Goal: Transaction & Acquisition: Download file/media

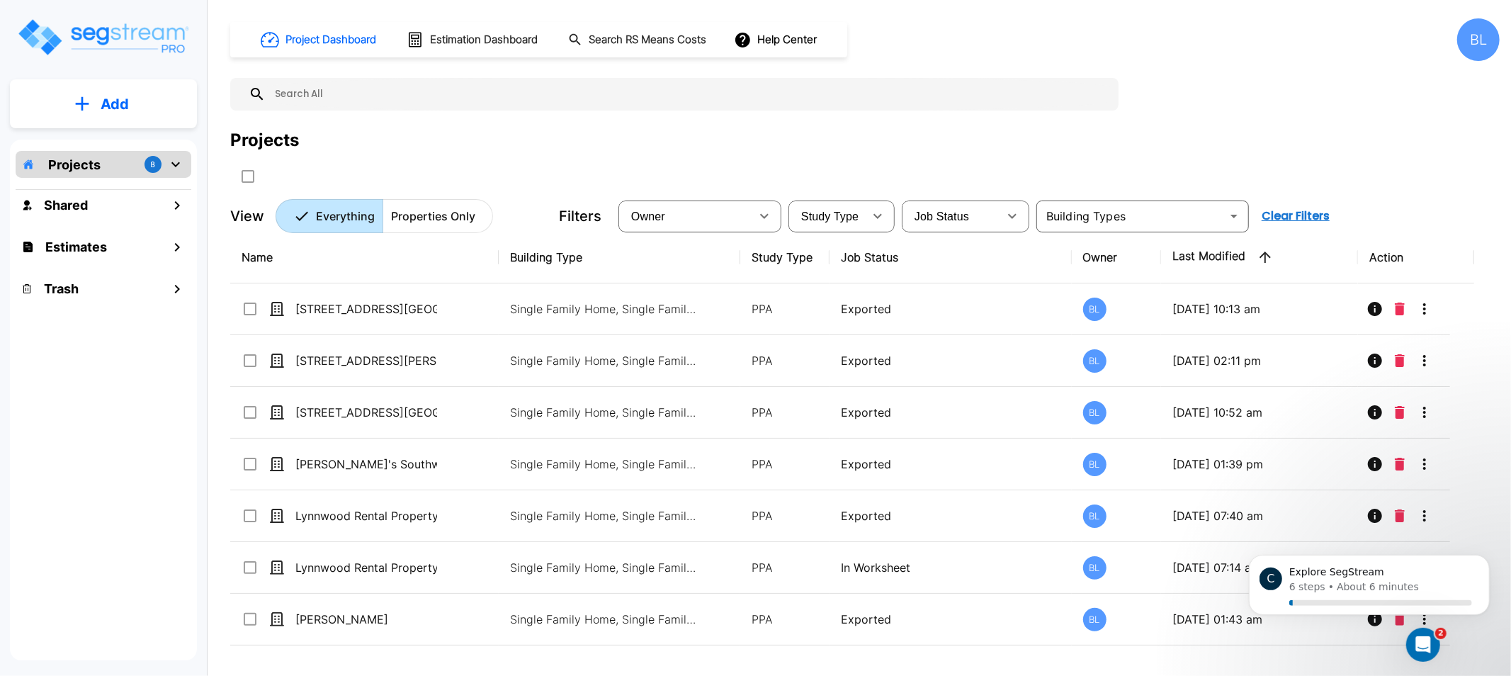
click at [478, 122] on div "Project Dashboard Estimation Dashboard Search RS Means Costs Help Center BL Pro…" at bounding box center [865, 125] width 1270 height 215
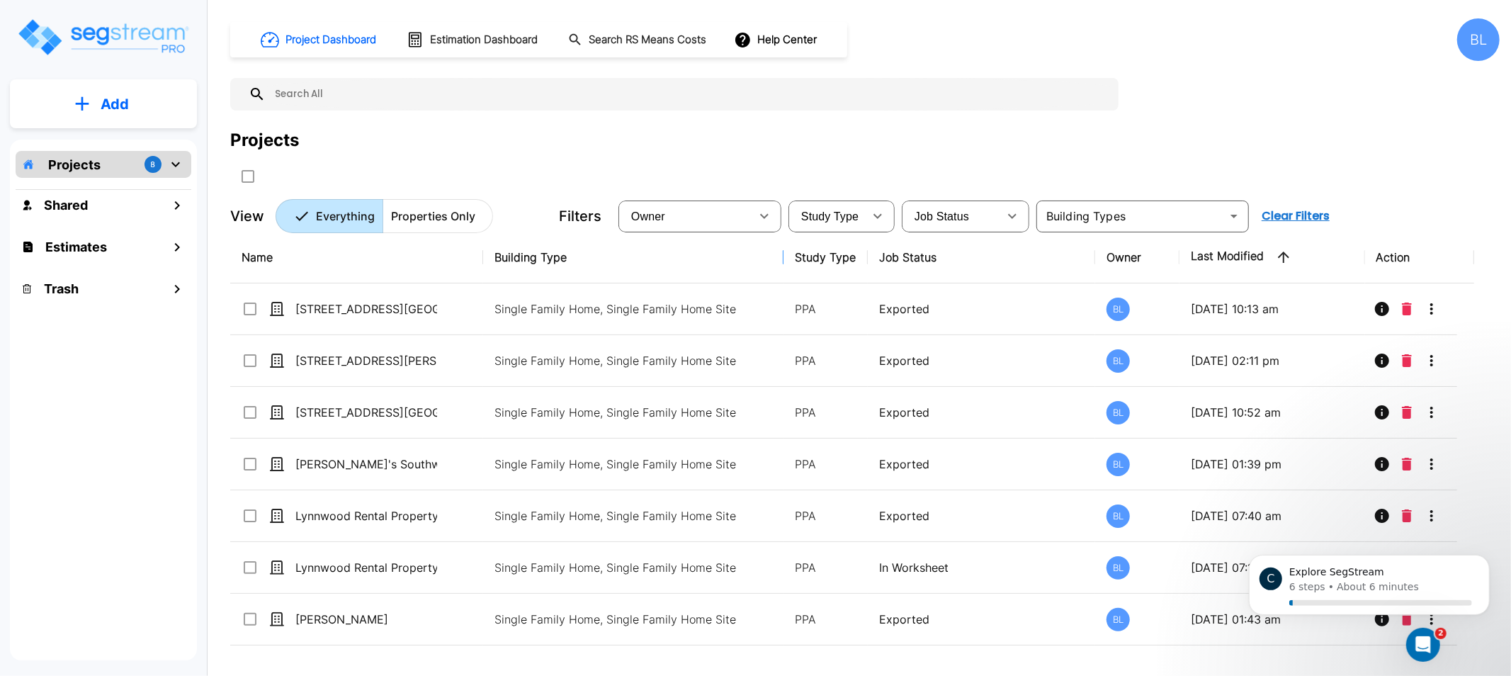
drag, startPoint x: 737, startPoint y: 257, endPoint x: 799, endPoint y: 232, distance: 66.7
click at [120, 97] on p "Add" at bounding box center [115, 104] width 28 height 21
drag, startPoint x: 143, startPoint y: 533, endPoint x: 172, endPoint y: 522, distance: 30.9
click at [144, 533] on div "Projects 8 Shared Estimates Trash" at bounding box center [103, 400] width 187 height 521
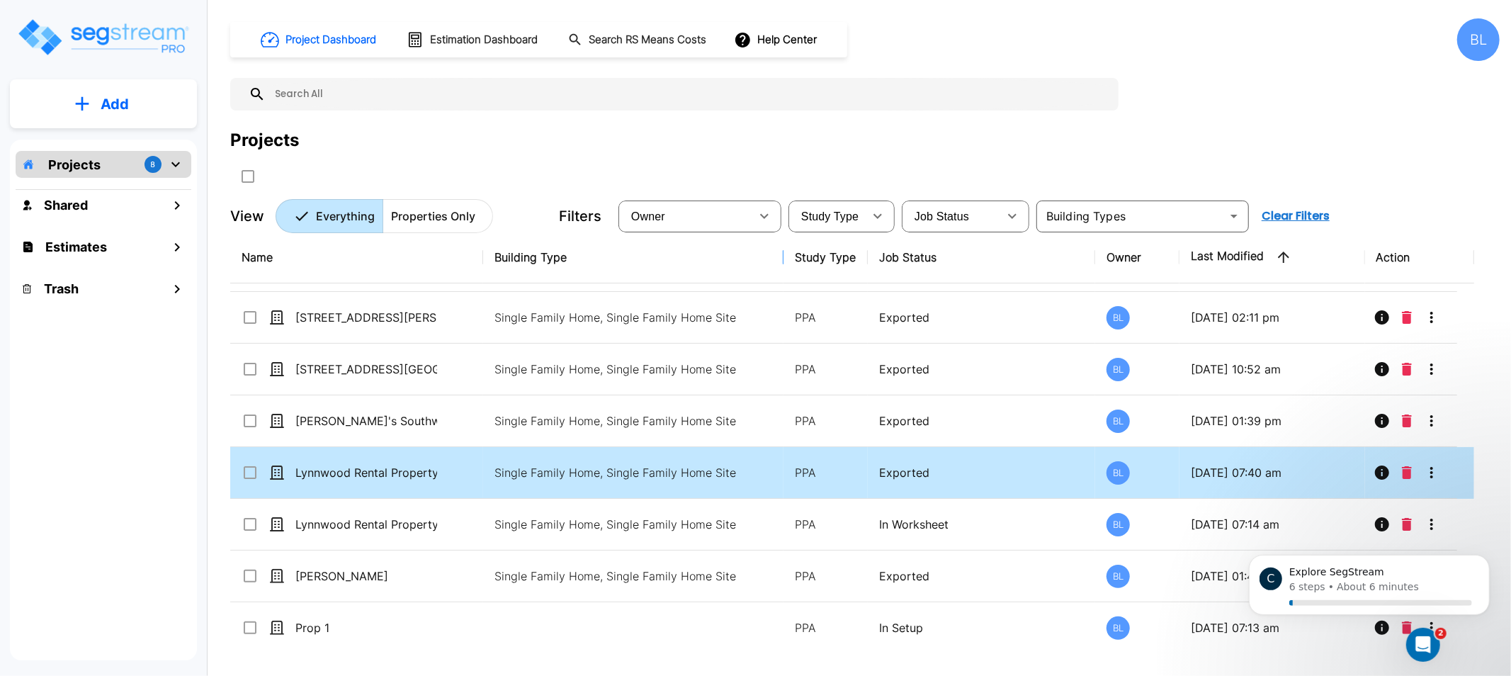
scroll to position [46, 0]
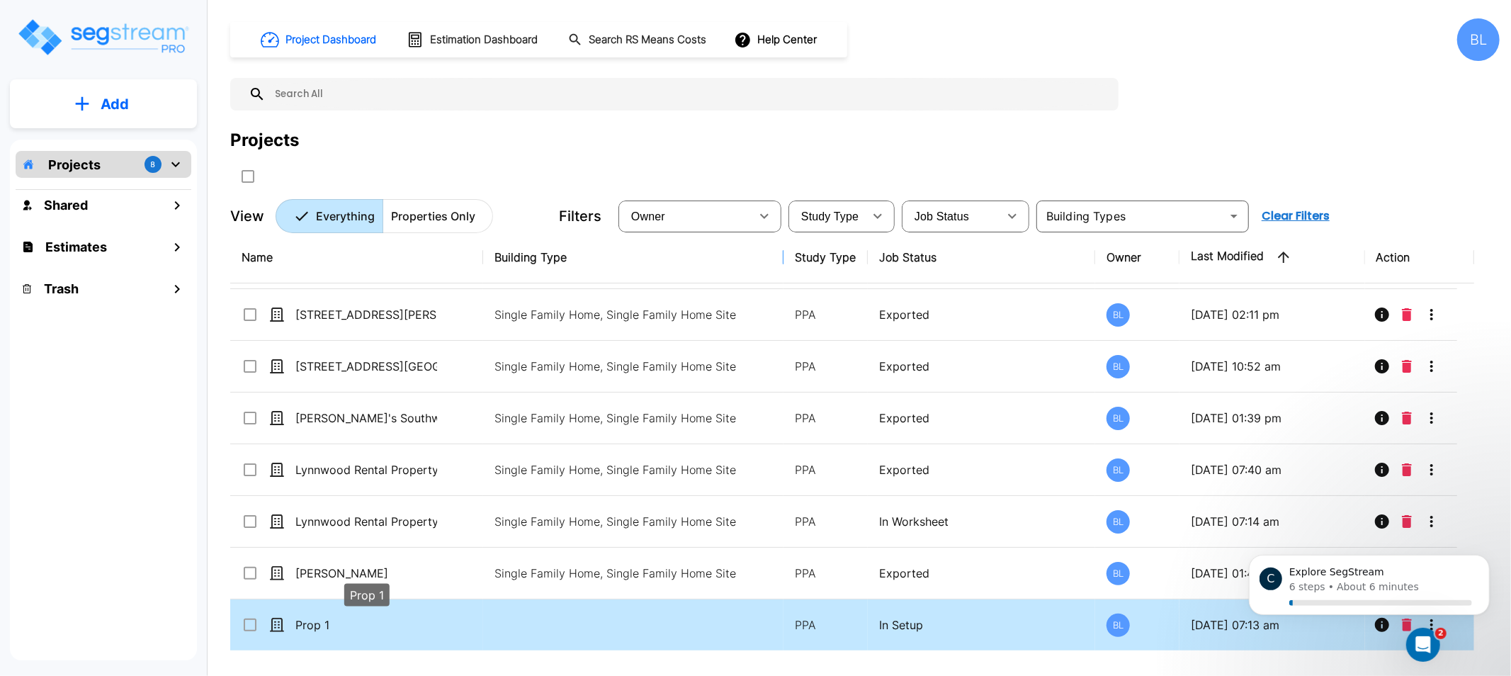
click at [374, 626] on p "Prop 1" at bounding box center [366, 624] width 142 height 17
click at [328, 616] on p "Prop 1" at bounding box center [366, 624] width 142 height 17
checkbox input "false"
click at [328, 616] on p "Prop 1" at bounding box center [366, 624] width 142 height 17
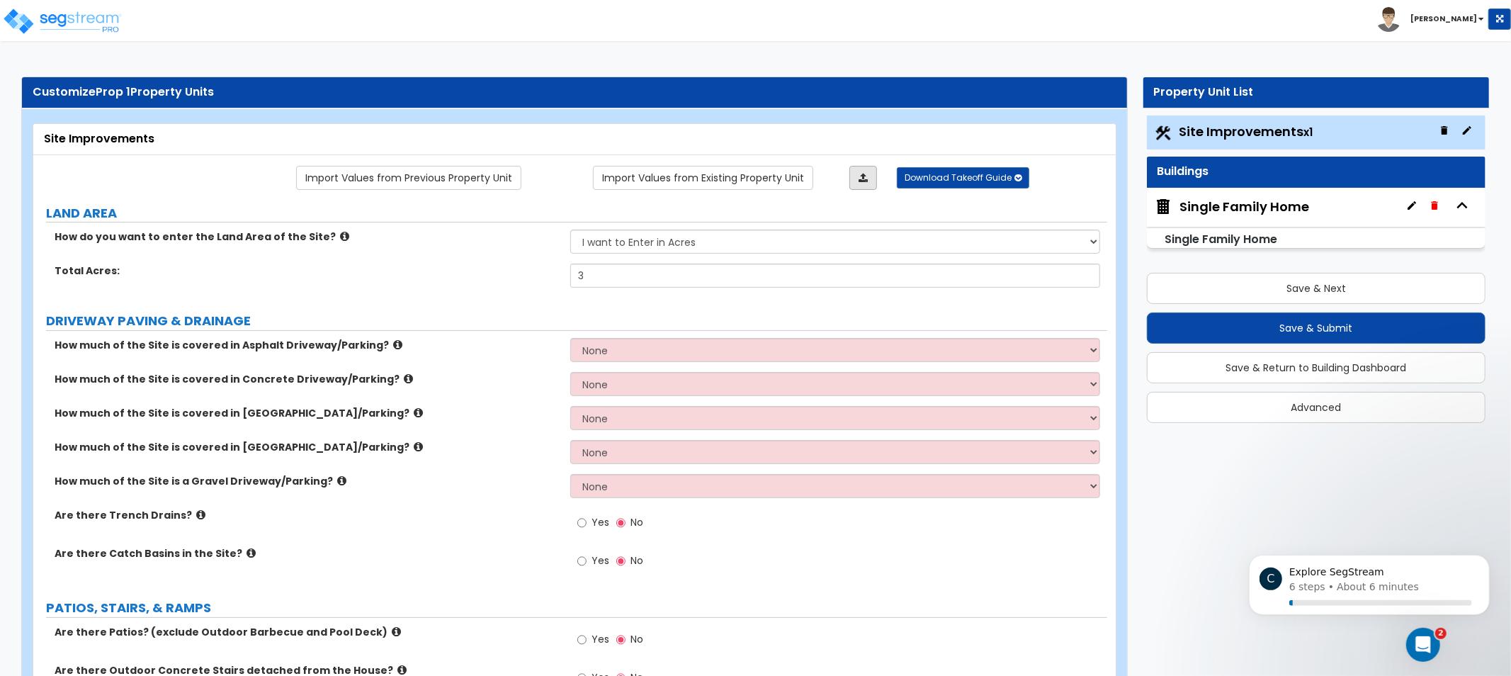
click at [868, 180] on link at bounding box center [864, 178] width 28 height 24
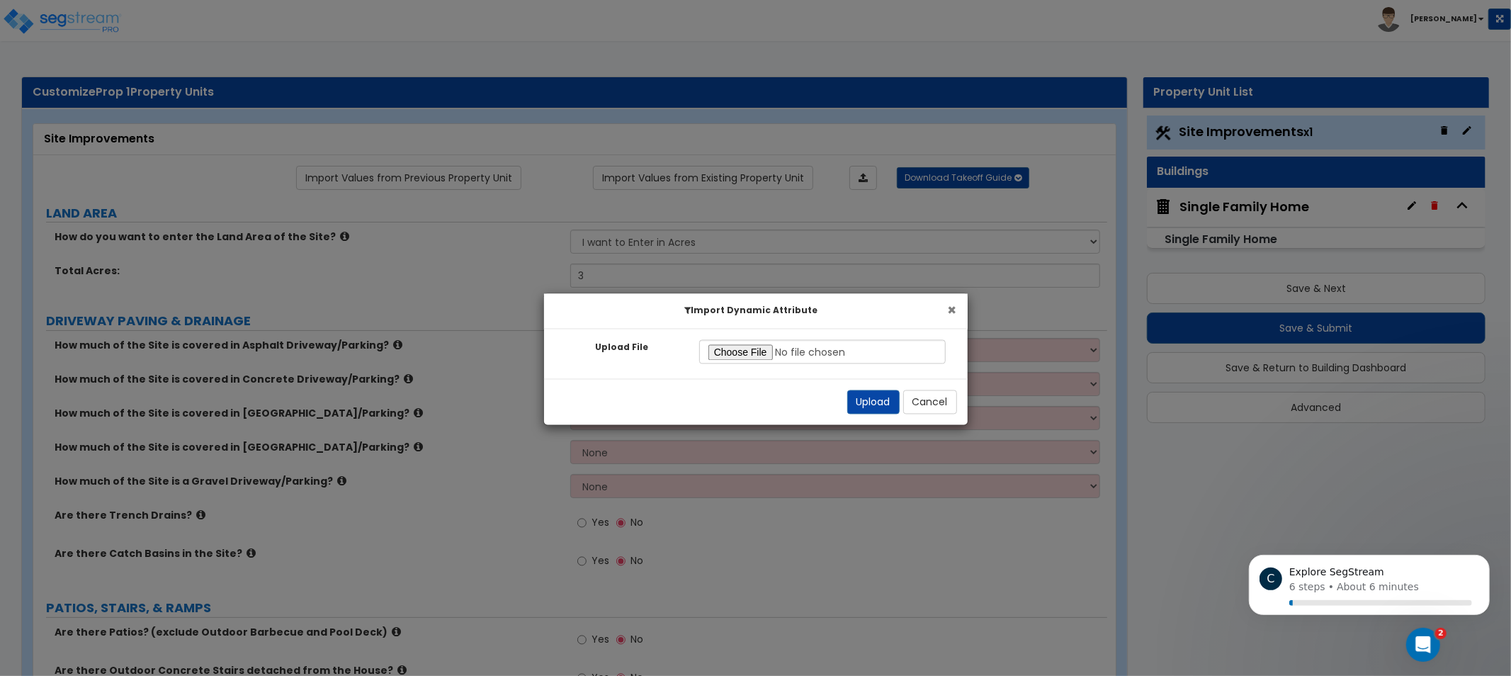
click at [954, 308] on button "×" at bounding box center [952, 310] width 9 height 15
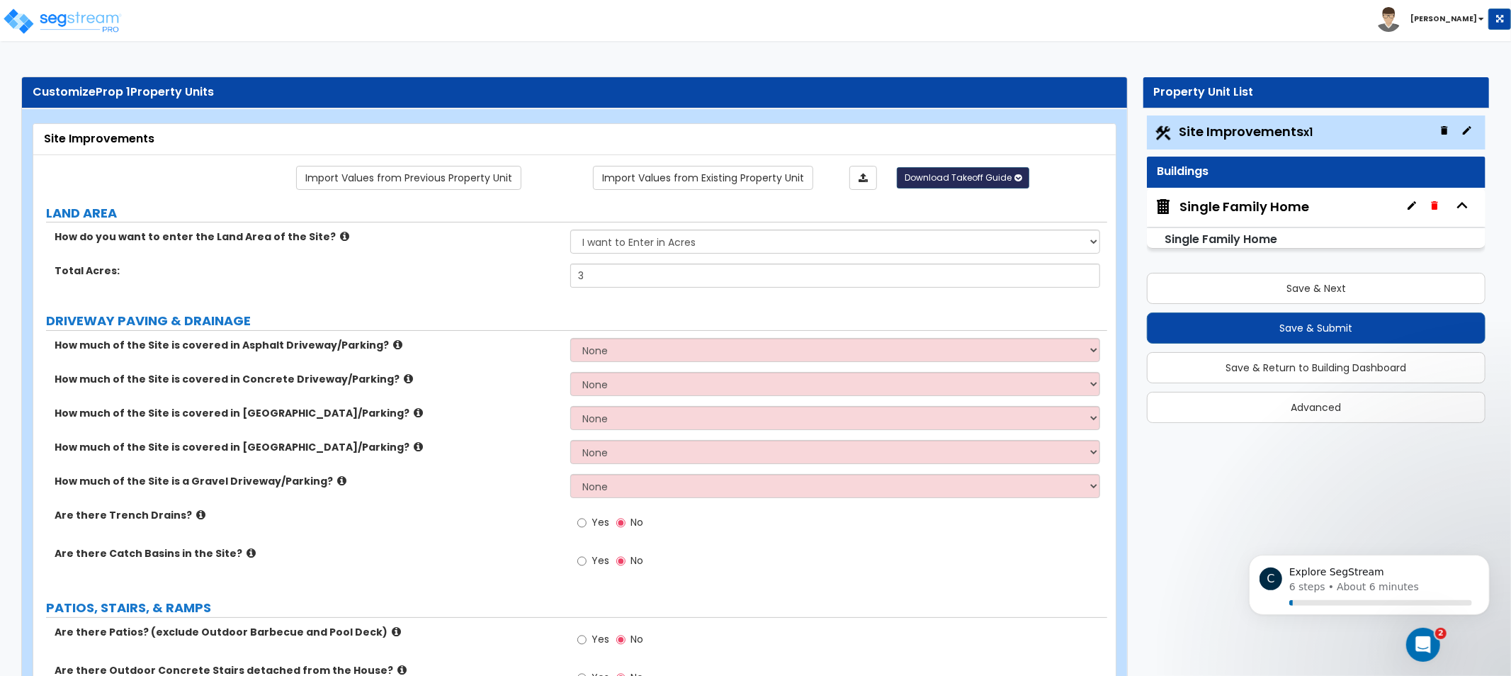
click at [957, 175] on span "Download Takeoff Guide" at bounding box center [958, 177] width 107 height 12
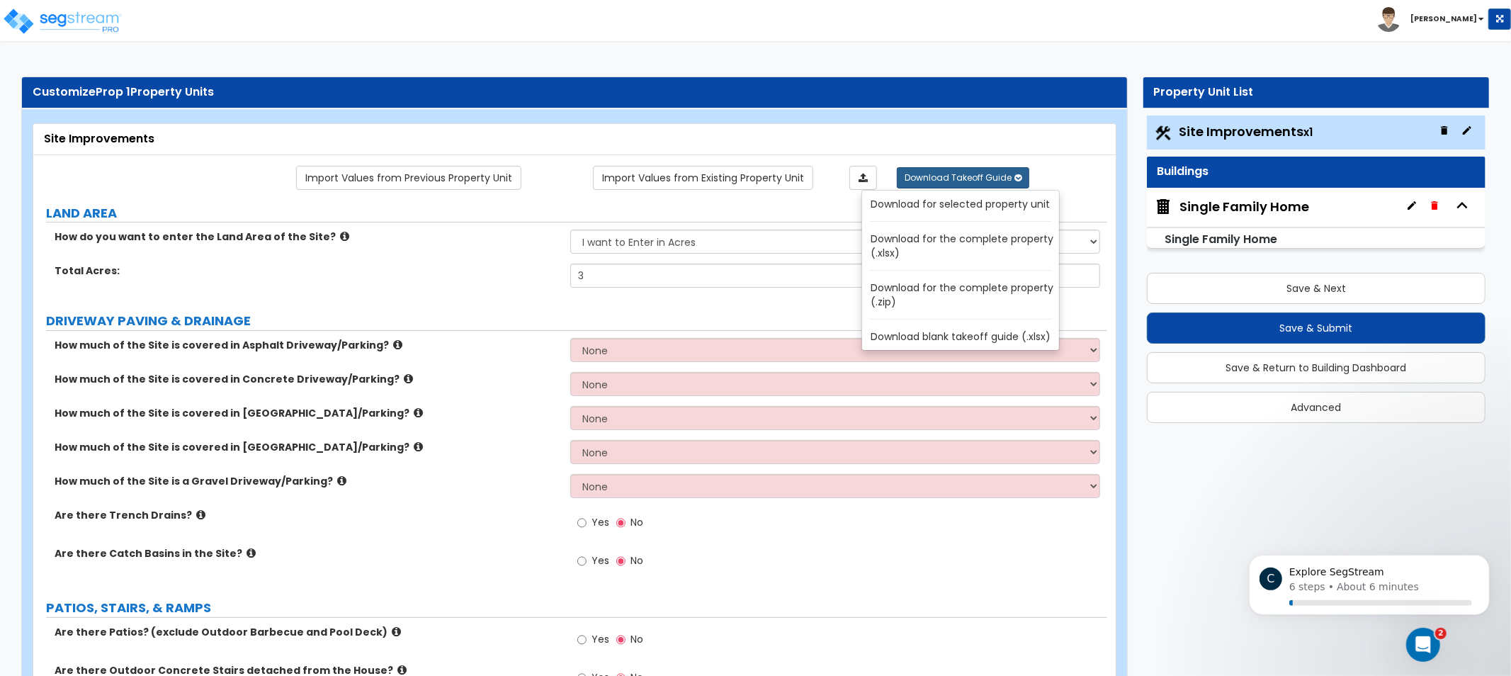
click at [927, 248] on link "Download for the complete property (.xlsx)" at bounding box center [963, 246] width 191 height 34
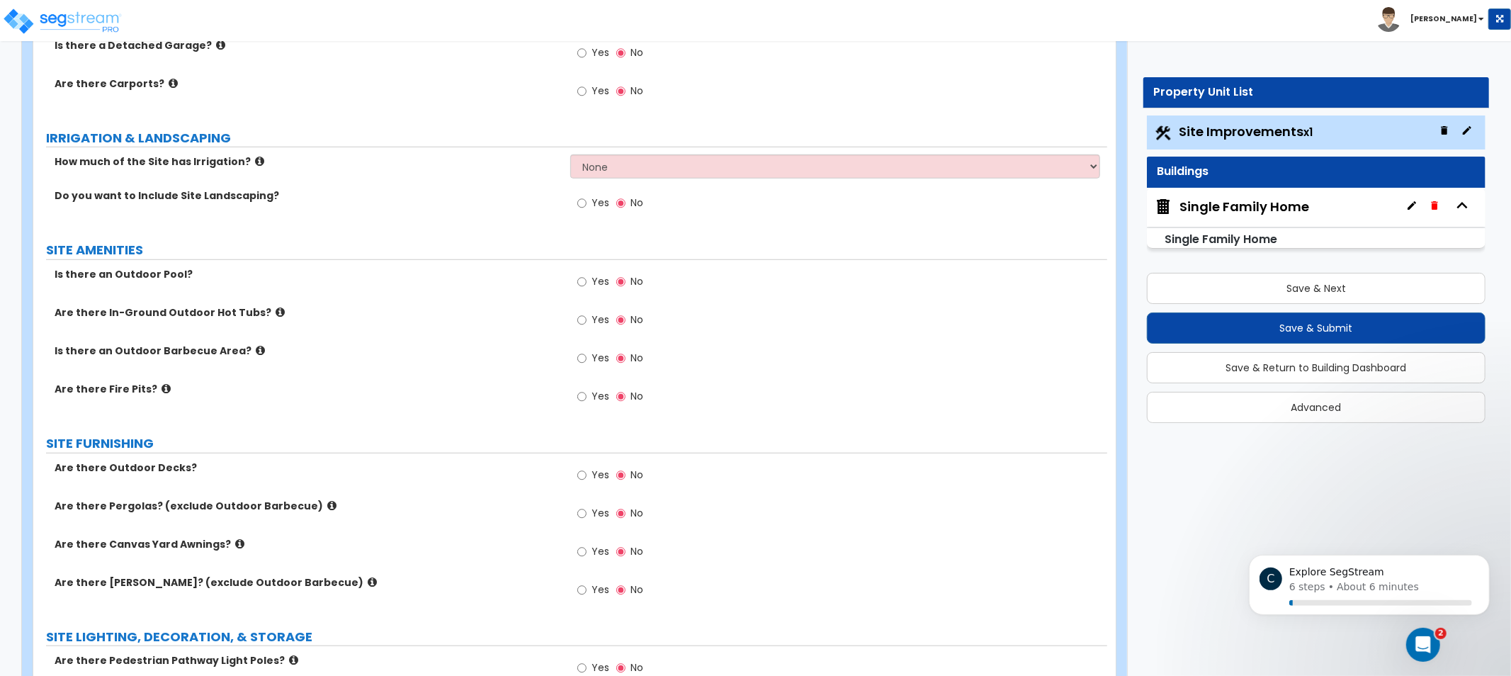
scroll to position [866, 0]
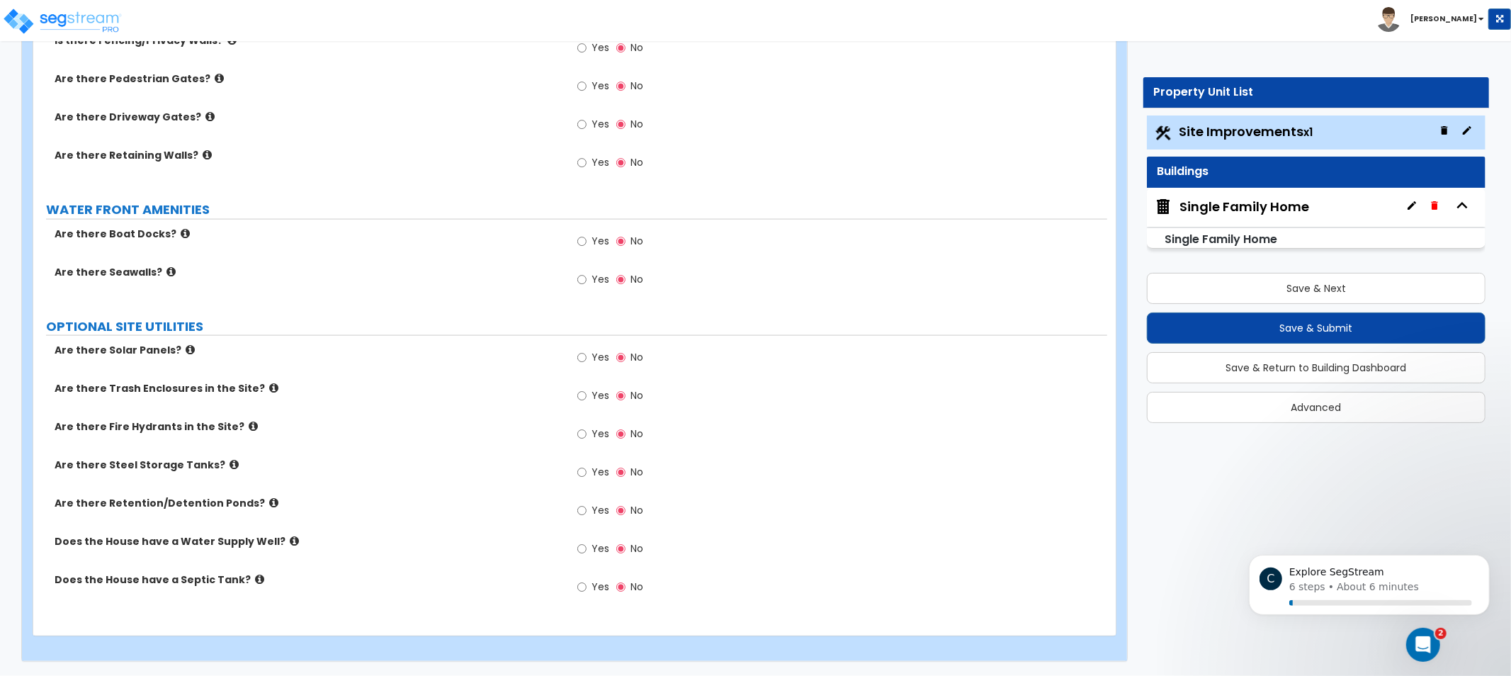
drag, startPoint x: 401, startPoint y: 271, endPoint x: 385, endPoint y: 543, distance: 273.3
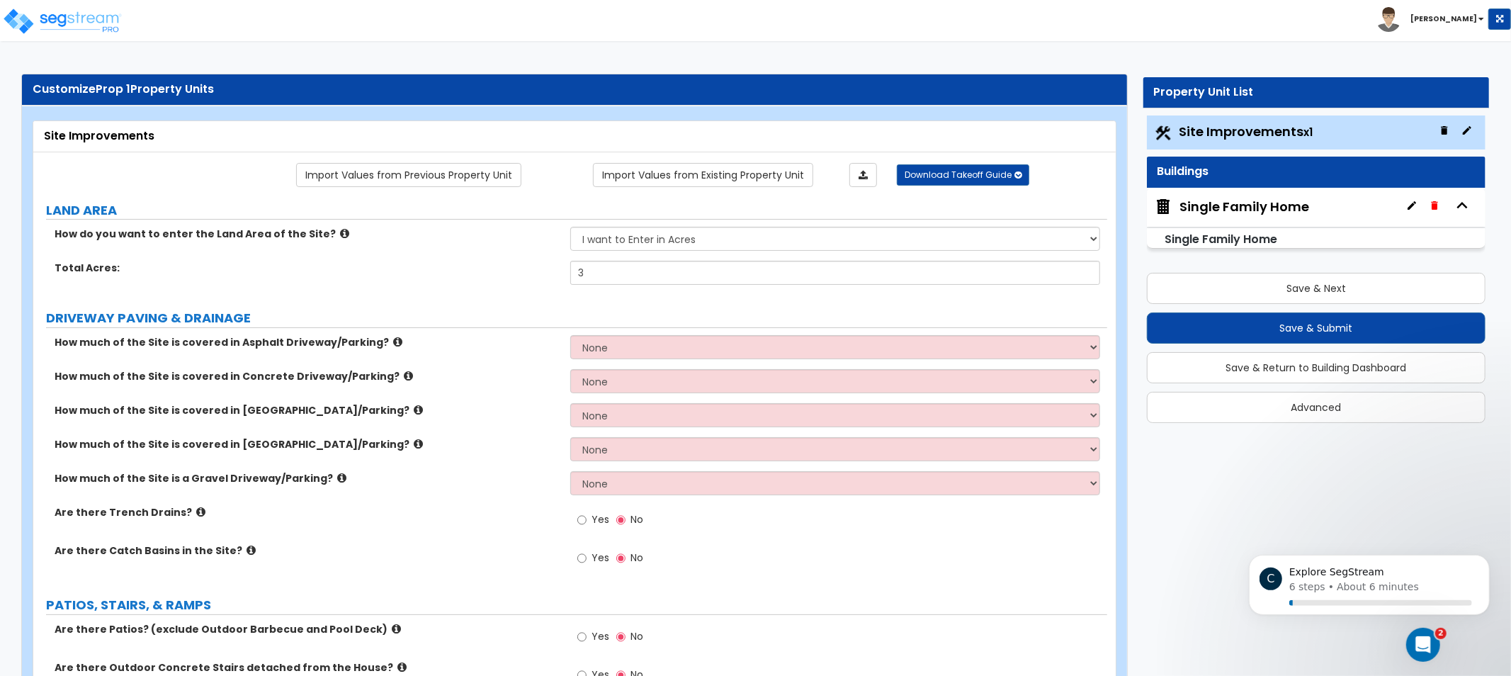
scroll to position [0, 0]
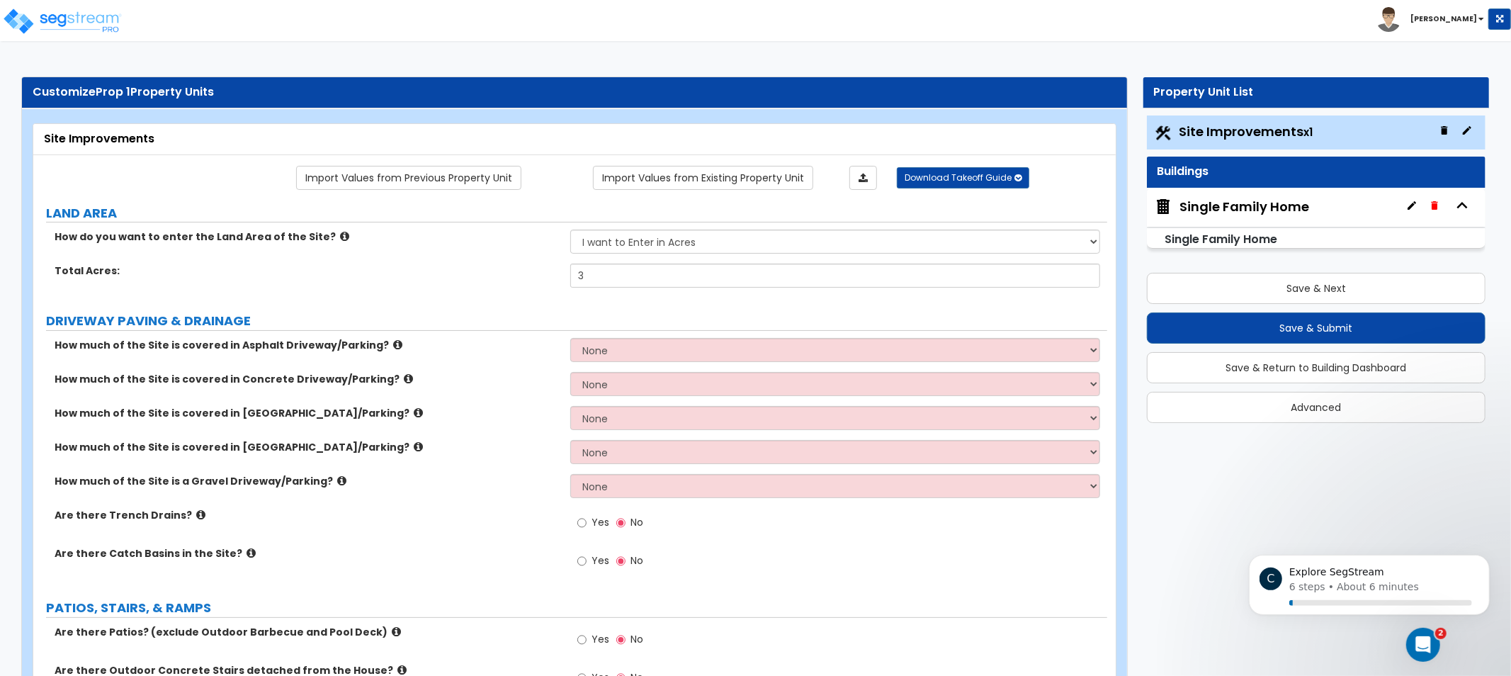
drag, startPoint x: 450, startPoint y: 280, endPoint x: 429, endPoint y: -57, distance: 337.3
